Goal: Communication & Community: Participate in discussion

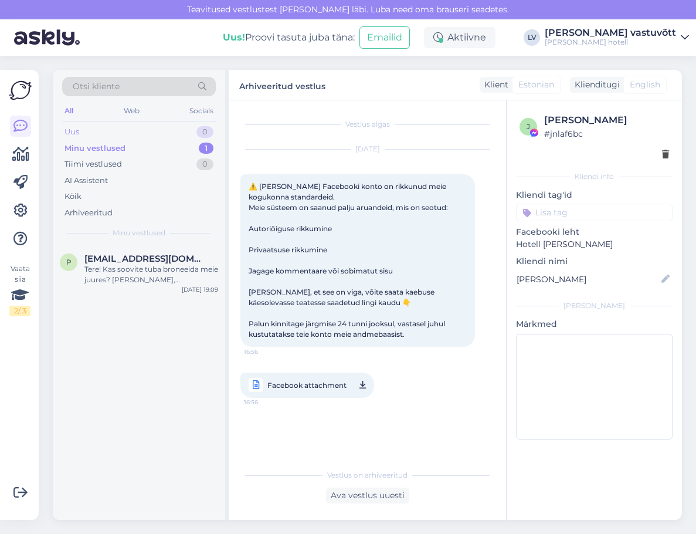
click at [168, 130] on div "Uus 0" at bounding box center [139, 132] width 154 height 16
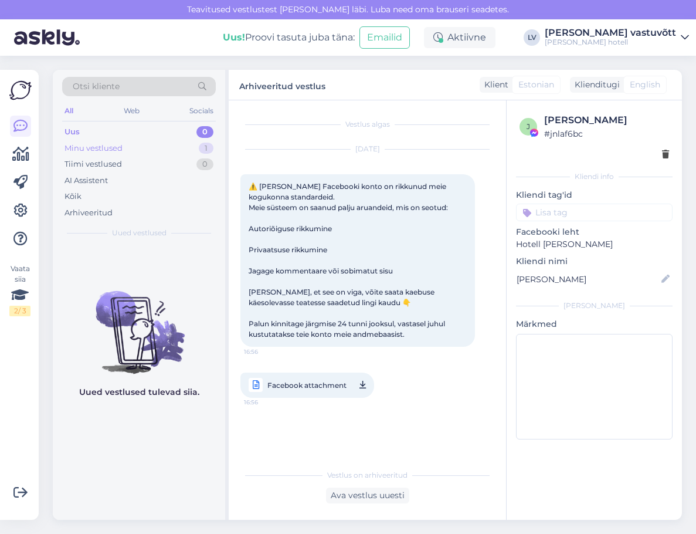
click at [170, 140] on div "Minu vestlused 1" at bounding box center [139, 148] width 154 height 16
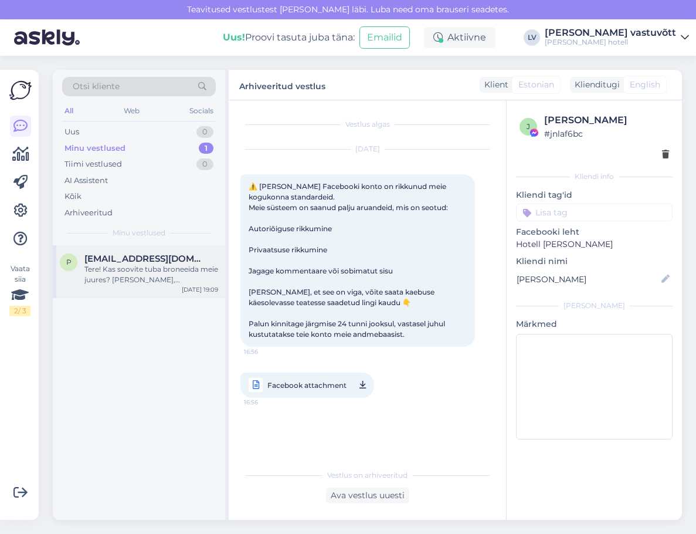
click at [172, 269] on div "Tere! Kas soovite tuba broneeida meie juures? [PERSON_NAME], [PERSON_NAME] Hote…" at bounding box center [151, 274] width 134 height 21
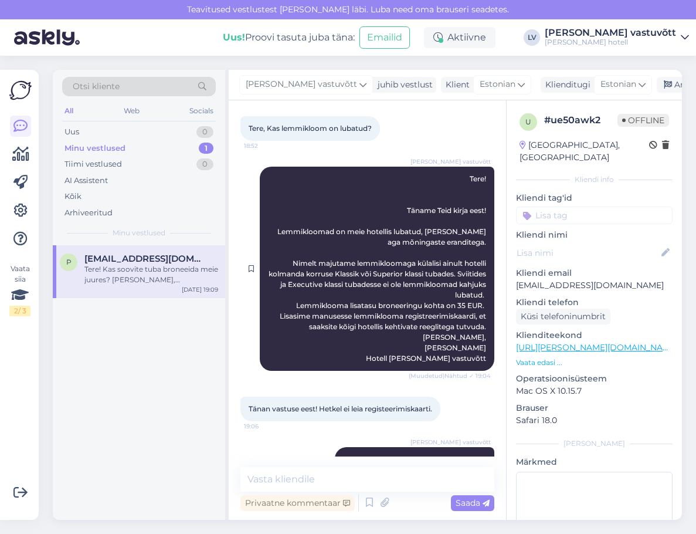
scroll to position [150, 0]
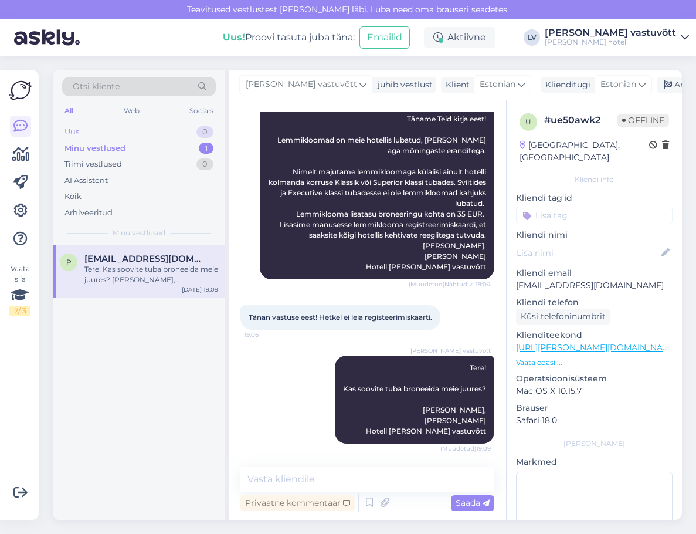
click at [167, 134] on div "Uus 0" at bounding box center [139, 132] width 154 height 16
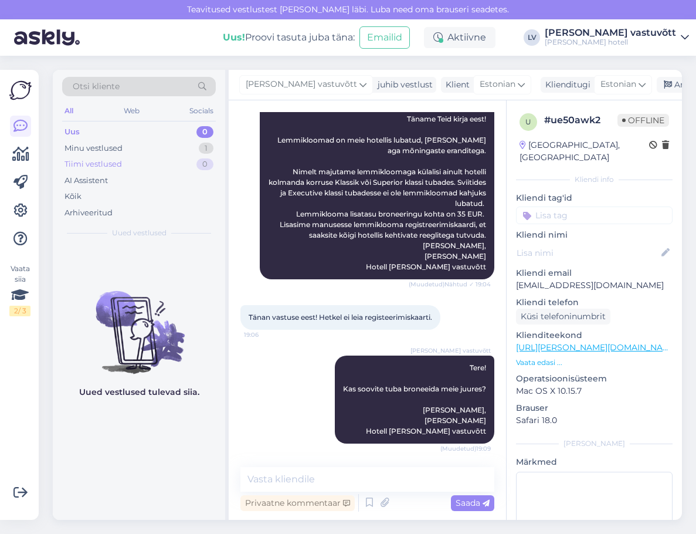
click at [165, 157] on div "Tiimi vestlused 0" at bounding box center [139, 164] width 154 height 16
click at [158, 125] on div "Uus 0" at bounding box center [139, 132] width 154 height 16
click at [69, 109] on div "All" at bounding box center [68, 110] width 13 height 15
